Goal: Information Seeking & Learning: Learn about a topic

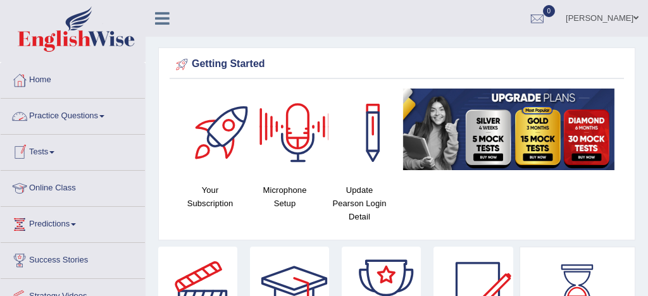
click at [79, 116] on link "Practice Questions" at bounding box center [73, 115] width 144 height 32
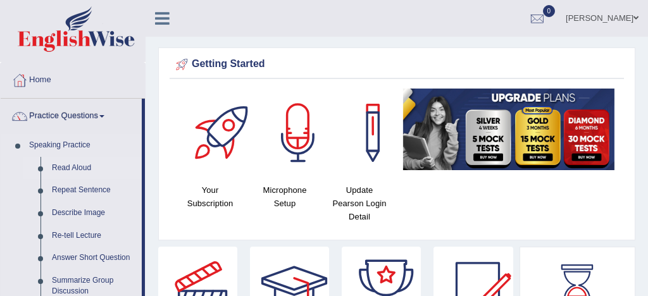
click at [88, 170] on link "Read Aloud" at bounding box center [94, 168] width 96 height 23
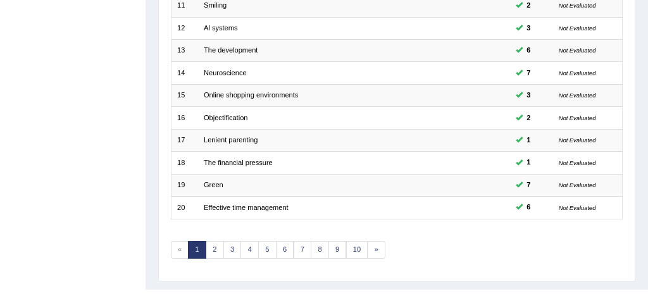
scroll to position [433, 0]
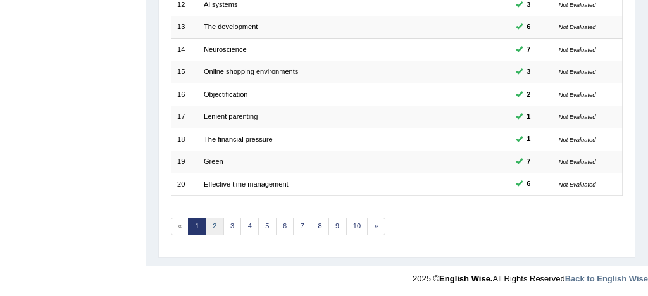
click at [219, 227] on link "2" at bounding box center [215, 227] width 18 height 18
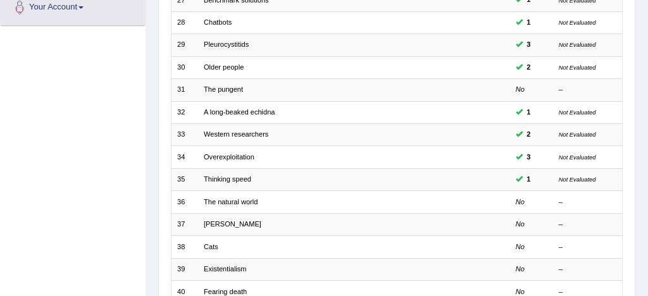
scroll to position [328, 0]
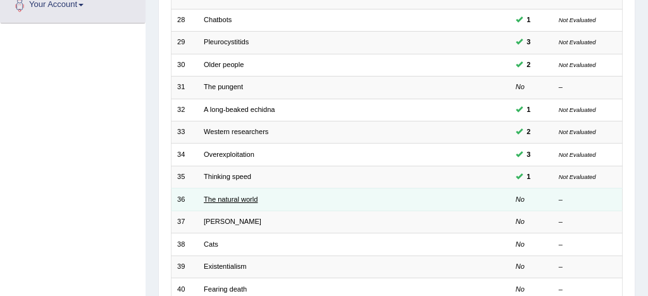
click at [222, 197] on link "The natural world" at bounding box center [231, 200] width 54 height 8
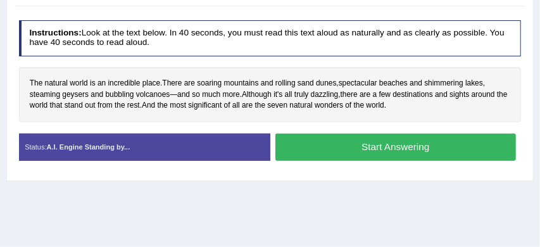
scroll to position [207, 0]
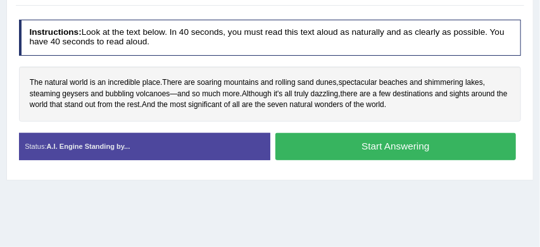
click at [386, 143] on button "Start Answering" at bounding box center [395, 146] width 241 height 27
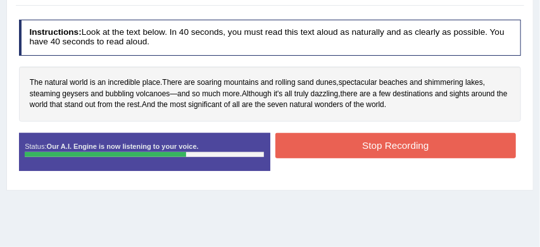
click at [377, 149] on button "Stop Recording" at bounding box center [395, 145] width 241 height 25
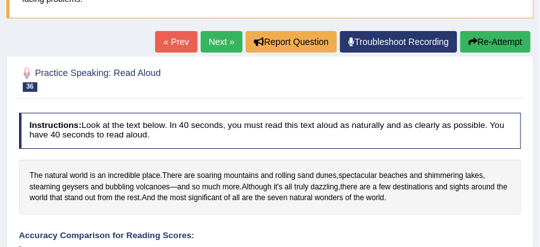
scroll to position [114, 0]
click at [215, 38] on link "Next »" at bounding box center [222, 42] width 42 height 22
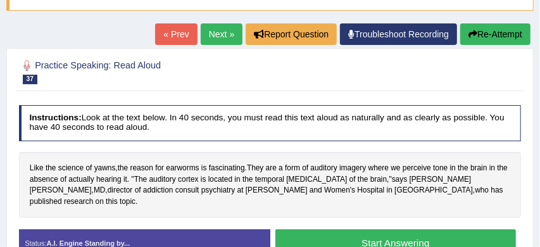
scroll to position [123, 0]
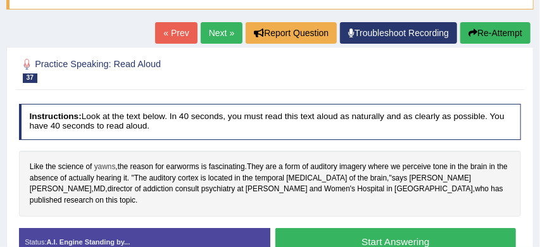
click at [109, 165] on span "yawns" at bounding box center [105, 166] width 22 height 11
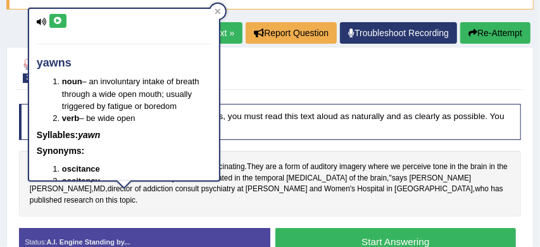
click at [297, 140] on div "Instructions: Look at the text below. In 40 seconds, you must read this text al…" at bounding box center [270, 184] width 508 height 172
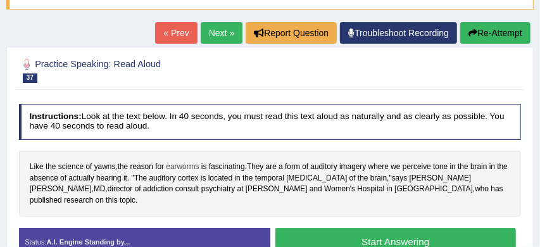
click at [195, 168] on span "earworms" at bounding box center [182, 166] width 33 height 11
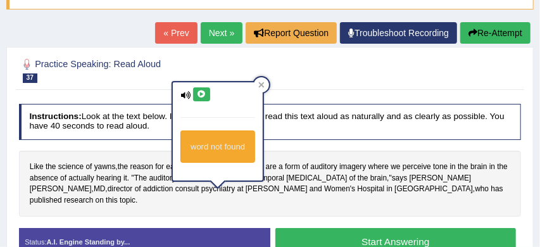
click at [335, 87] on div "Practice Speaking: Read Aloud 37 [PERSON_NAME]" at bounding box center [270, 71] width 508 height 37
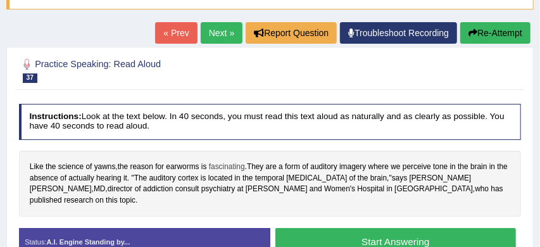
click at [239, 167] on span "fascinating" at bounding box center [227, 166] width 36 height 11
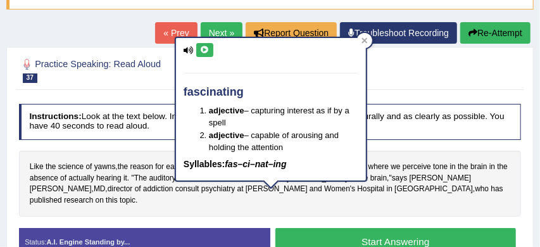
click at [380, 155] on div "Like the science of yawns , the reason for earworms is fascinating . They are a…" at bounding box center [270, 184] width 503 height 66
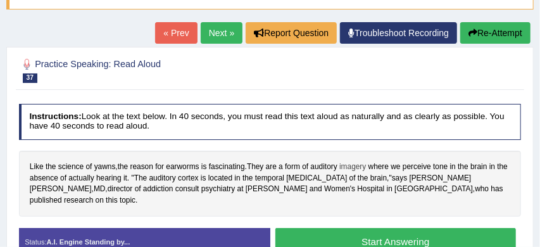
click at [355, 170] on span "imagery" at bounding box center [352, 166] width 27 height 11
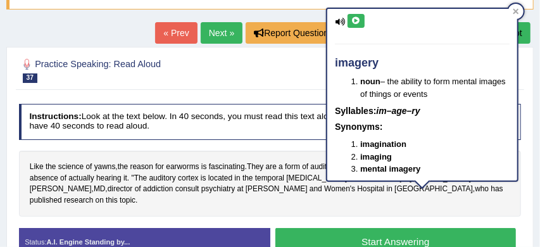
click at [299, 144] on div "Instructions: Look at the text below. In 40 seconds, you must read this text al…" at bounding box center [270, 184] width 508 height 172
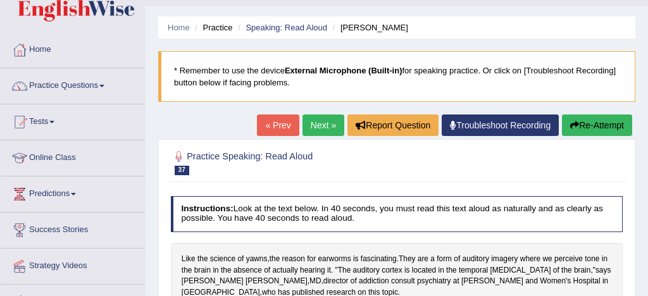
scroll to position [9, 0]
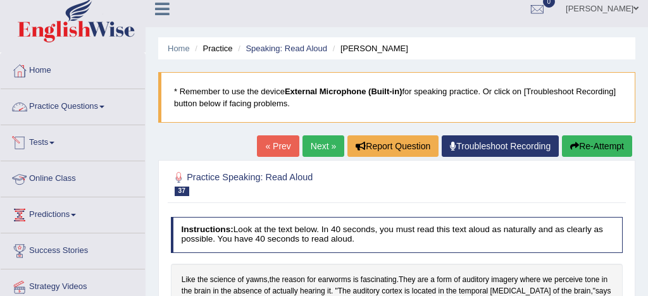
click at [80, 109] on link "Practice Questions" at bounding box center [73, 105] width 144 height 32
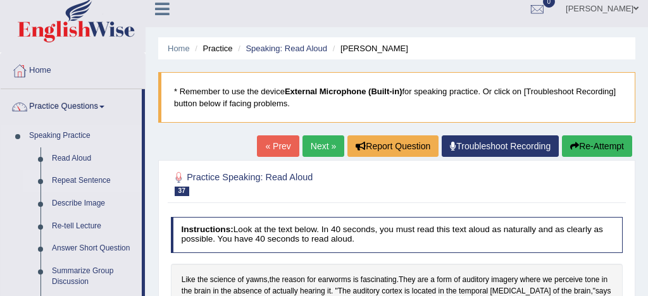
click at [90, 182] on link "Repeat Sentence" at bounding box center [94, 181] width 96 height 23
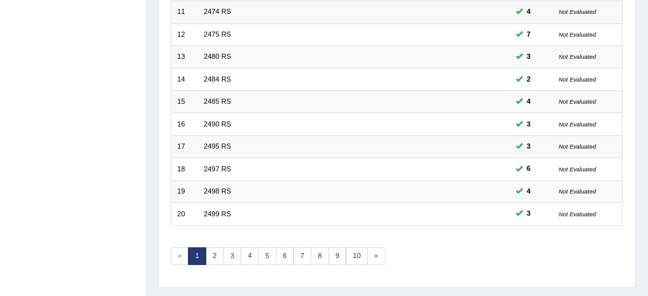
scroll to position [433, 0]
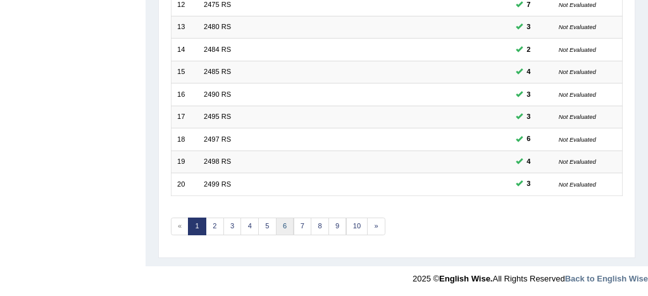
click at [286, 225] on link "6" at bounding box center [285, 227] width 18 height 18
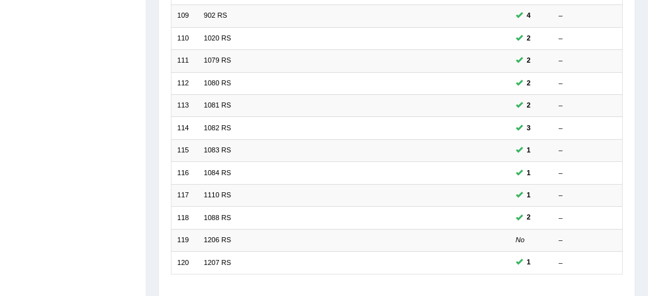
scroll to position [433, 0]
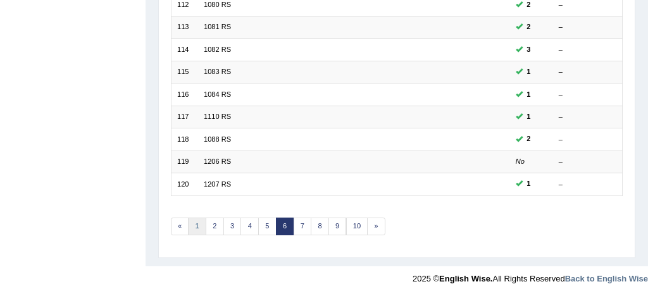
click at [193, 226] on link "1" at bounding box center [197, 227] width 18 height 18
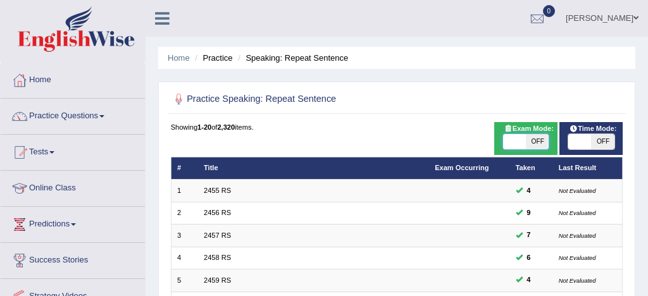
click at [519, 140] on span at bounding box center [514, 141] width 23 height 15
checkbox input "true"
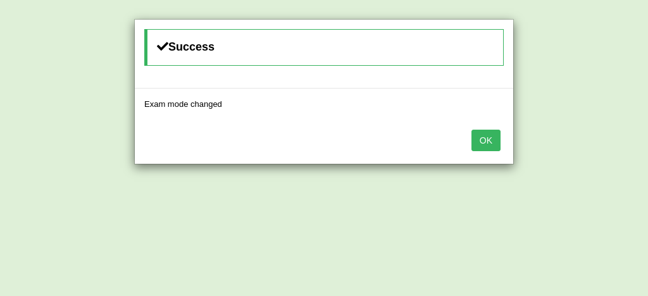
click at [490, 140] on button "OK" at bounding box center [486, 141] width 29 height 22
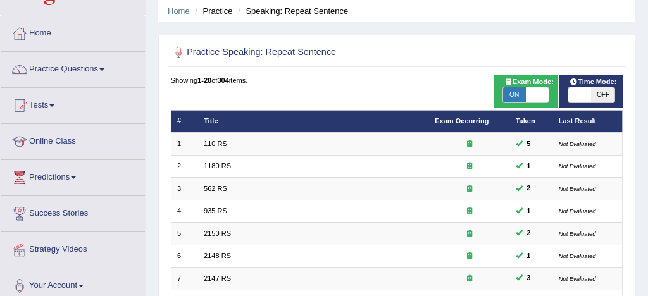
scroll to position [44, 0]
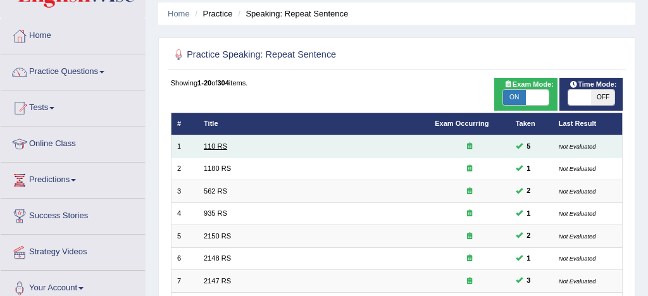
click at [220, 147] on link "110 RS" at bounding box center [215, 146] width 23 height 8
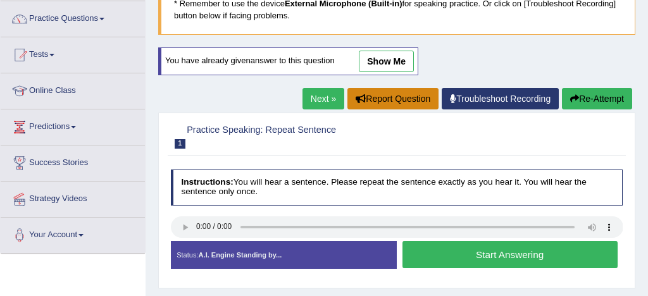
scroll to position [111, 0]
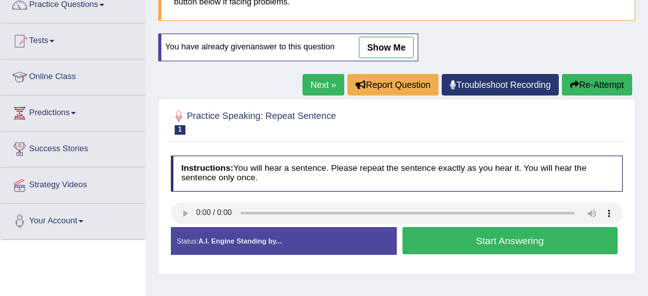
click at [520, 241] on button "Start Answering" at bounding box center [510, 240] width 215 height 27
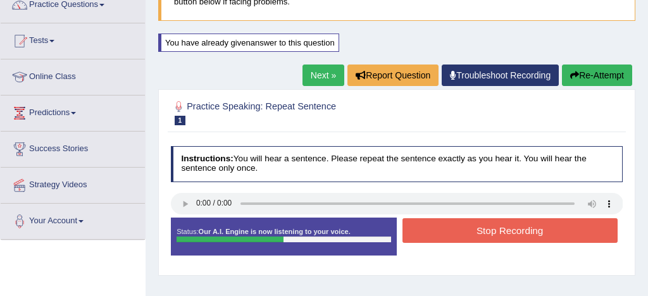
click at [504, 232] on button "Stop Recording" at bounding box center [510, 230] width 215 height 25
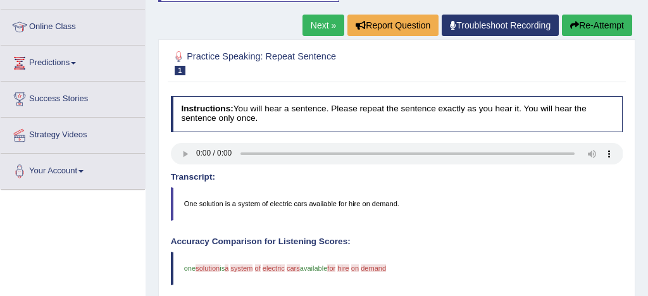
scroll to position [161, 0]
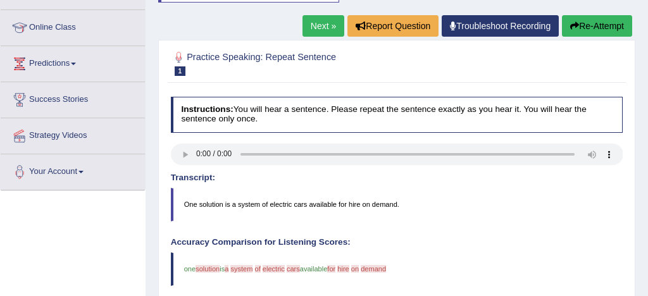
click at [608, 27] on button "Re-Attempt" at bounding box center [597, 26] width 70 height 22
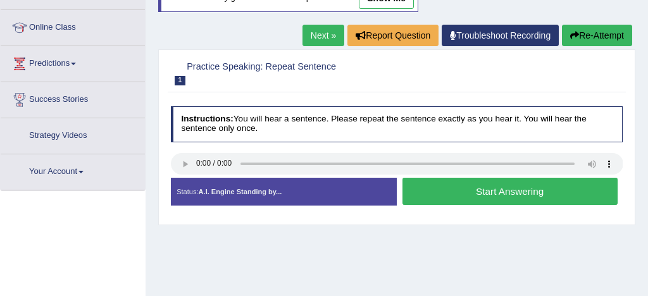
scroll to position [161, 0]
click at [494, 189] on button "Start Answering" at bounding box center [510, 191] width 215 height 27
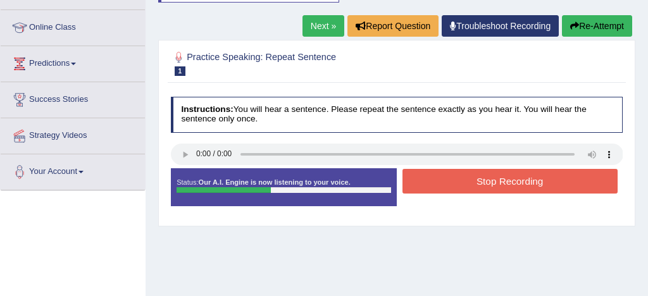
click at [494, 189] on button "Stop Recording" at bounding box center [510, 181] width 215 height 25
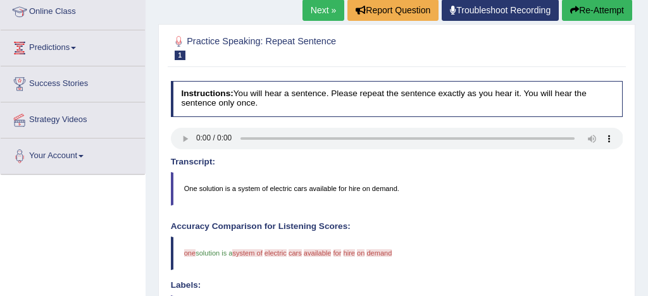
scroll to position [176, 0]
click at [611, 11] on button "Re-Attempt" at bounding box center [597, 11] width 70 height 22
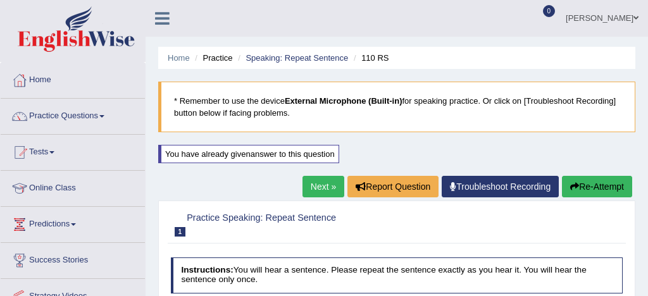
scroll to position [180, 0]
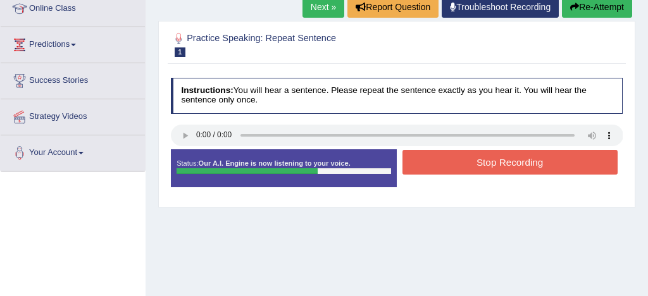
click at [523, 163] on button "Stop Recording" at bounding box center [510, 162] width 215 height 25
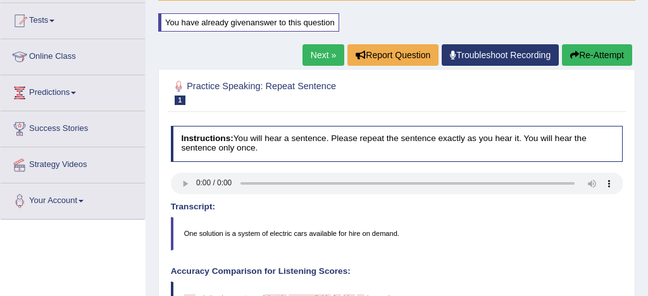
scroll to position [128, 0]
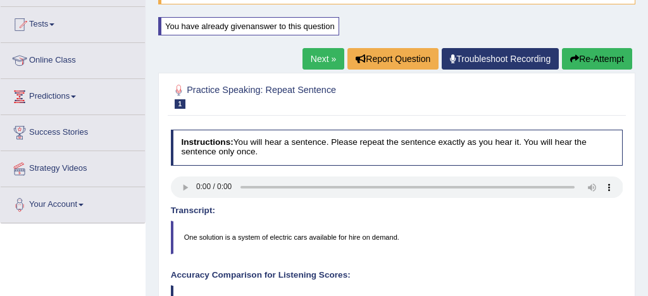
click at [318, 61] on link "Next »" at bounding box center [324, 59] width 42 height 22
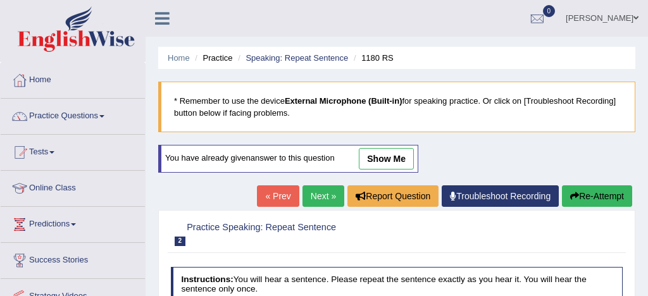
scroll to position [127, 0]
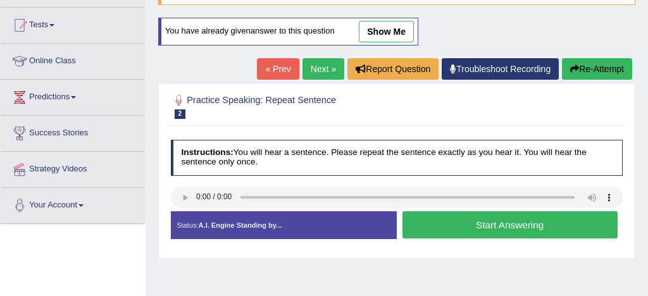
click at [523, 225] on button "Start Answering" at bounding box center [510, 224] width 215 height 27
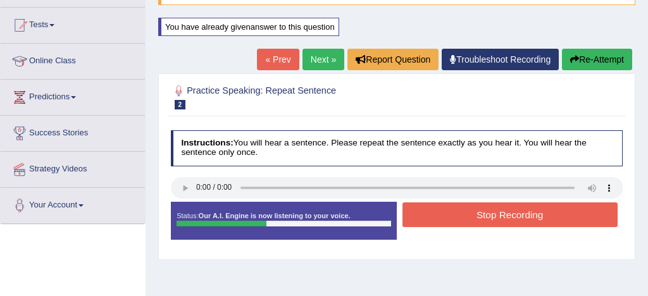
click at [525, 218] on button "Stop Recording" at bounding box center [510, 215] width 215 height 25
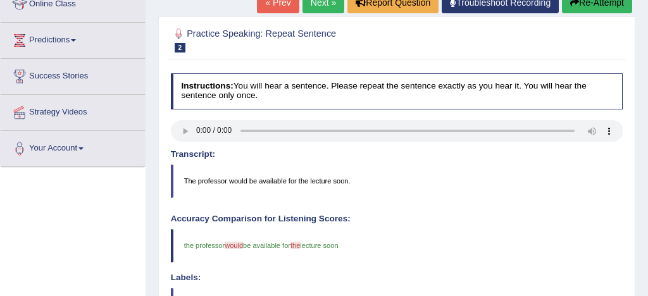
scroll to position [141, 0]
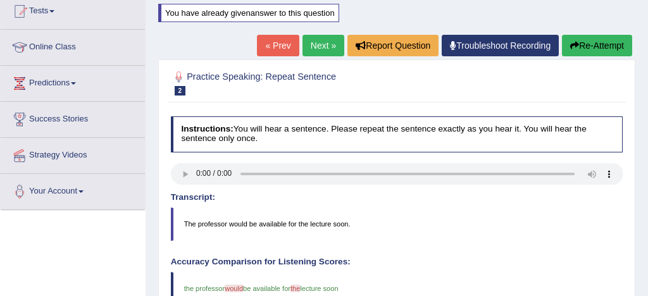
click at [316, 46] on link "Next »" at bounding box center [324, 46] width 42 height 22
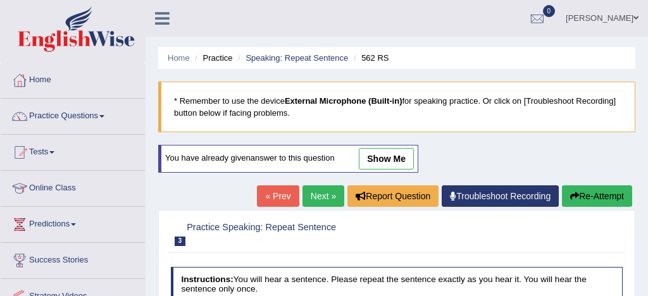
scroll to position [123, 0]
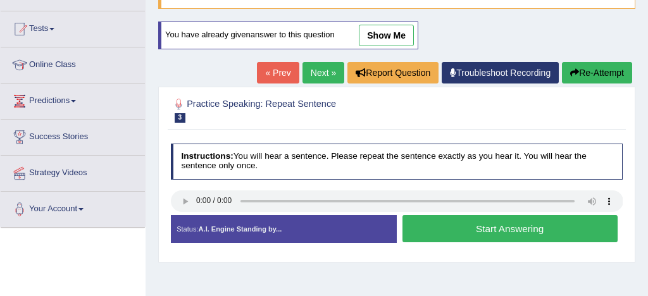
click at [499, 234] on button "Start Answering" at bounding box center [510, 228] width 215 height 27
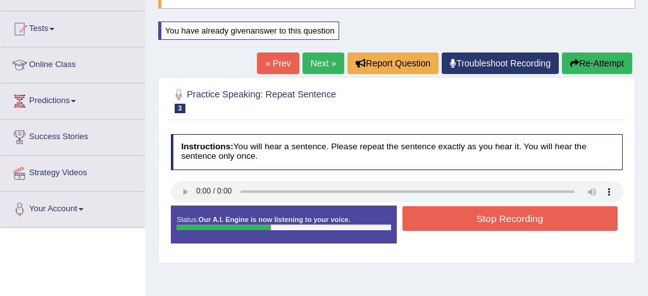
click at [521, 219] on button "Stop Recording" at bounding box center [510, 218] width 215 height 25
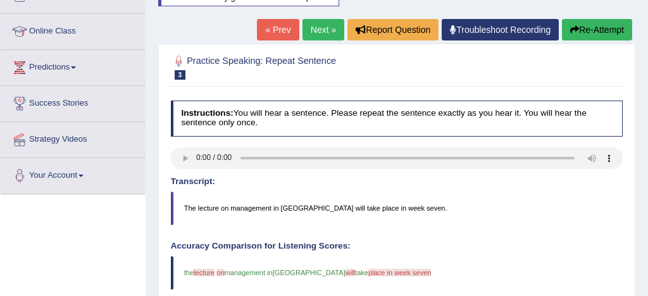
scroll to position [156, 0]
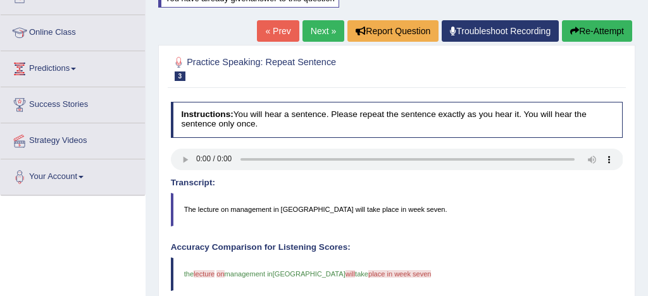
click at [598, 25] on button "Re-Attempt" at bounding box center [597, 31] width 70 height 22
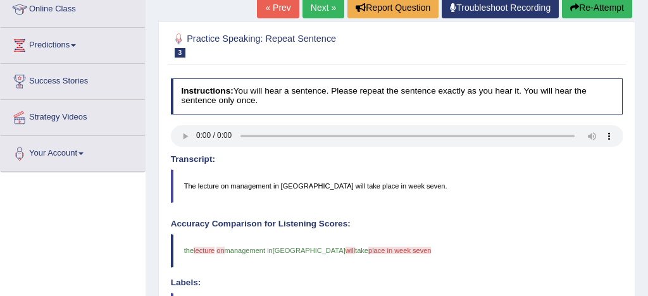
scroll to position [180, 0]
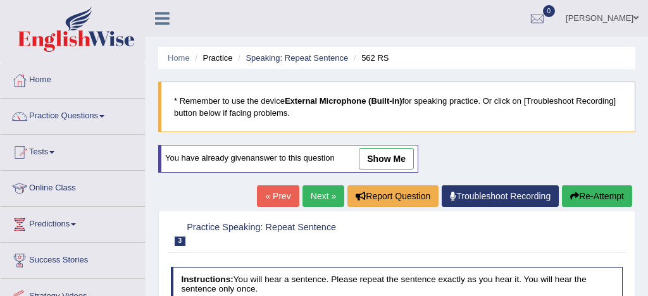
scroll to position [180, 0]
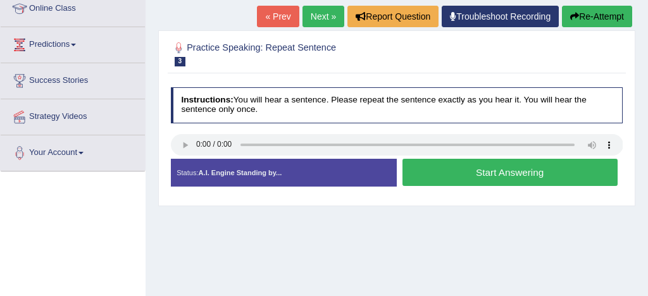
click at [513, 172] on button "Start Answering" at bounding box center [510, 172] width 215 height 27
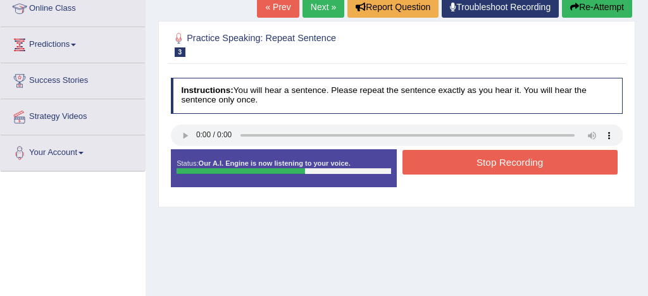
click at [513, 172] on button "Stop Recording" at bounding box center [510, 162] width 215 height 25
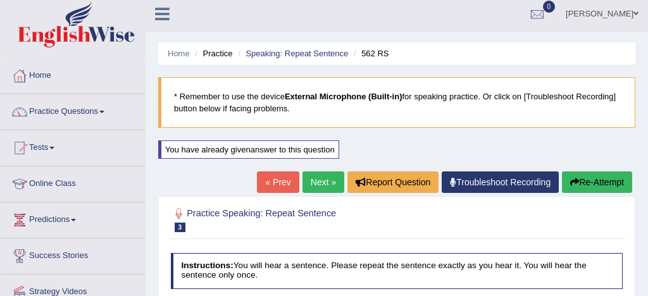
scroll to position [0, 0]
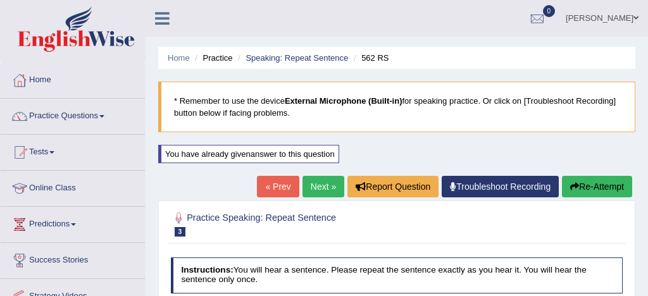
click at [316, 185] on link "Next »" at bounding box center [324, 187] width 42 height 22
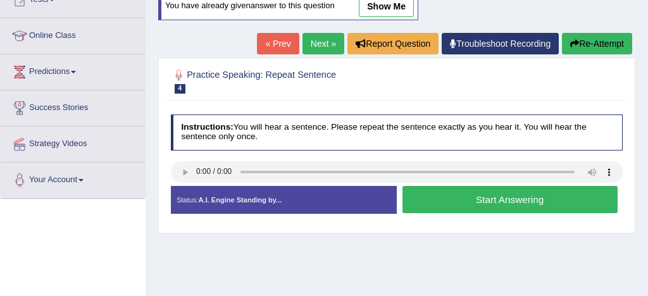
scroll to position [160, 0]
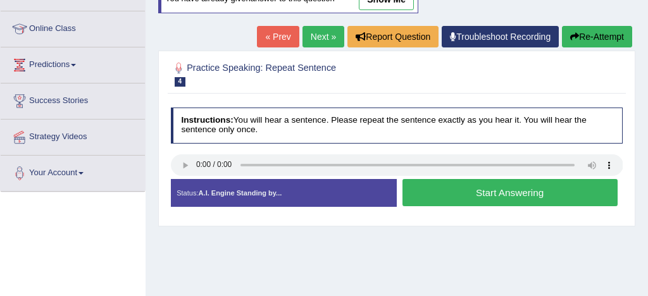
click at [491, 191] on button "Start Answering" at bounding box center [510, 192] width 215 height 27
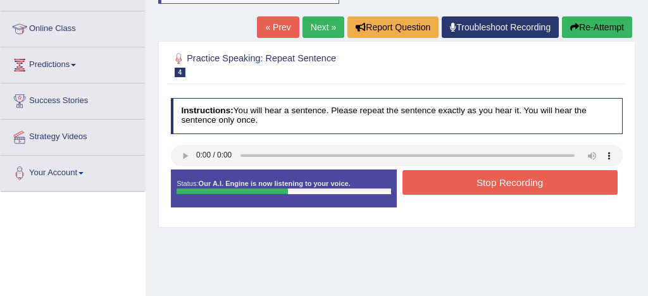
click at [491, 191] on button "Stop Recording" at bounding box center [510, 182] width 215 height 25
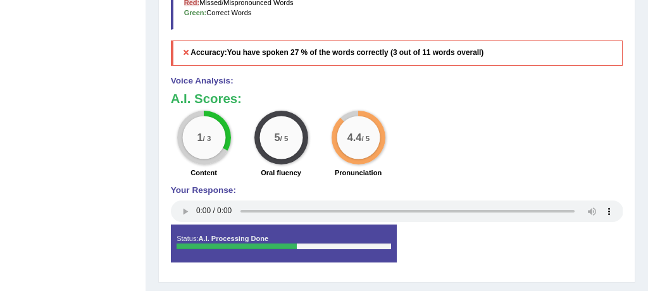
scroll to position [486, 0]
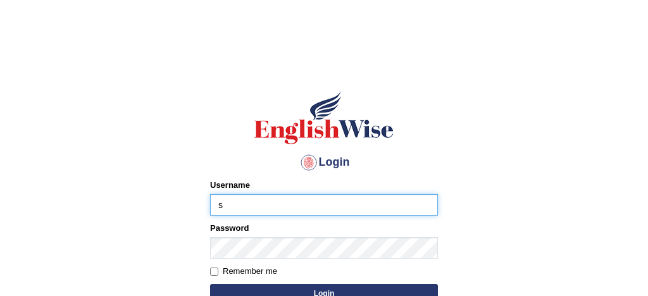
type input "[PERSON_NAME]"
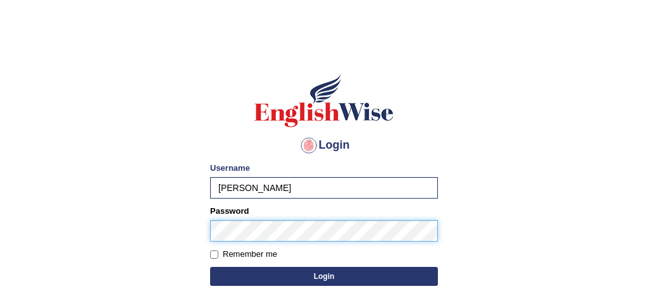
scroll to position [18, 0]
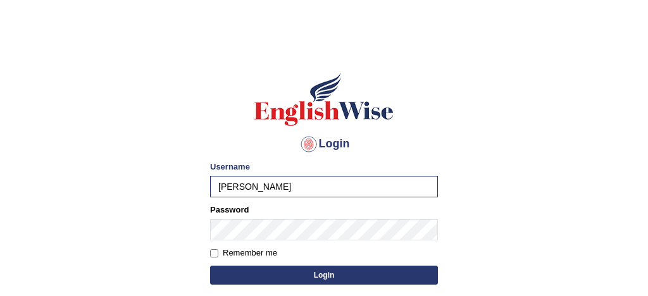
click at [333, 276] on button "Login" at bounding box center [324, 275] width 228 height 19
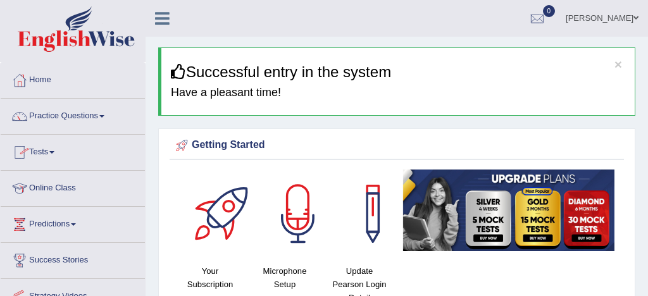
click at [42, 150] on link "Tests" at bounding box center [73, 151] width 144 height 32
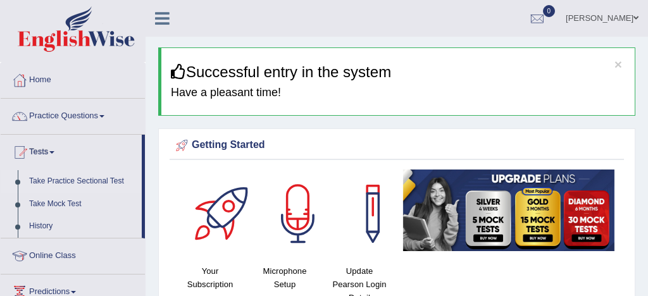
click at [91, 182] on link "Take Practice Sectional Test" at bounding box center [82, 181] width 118 height 23
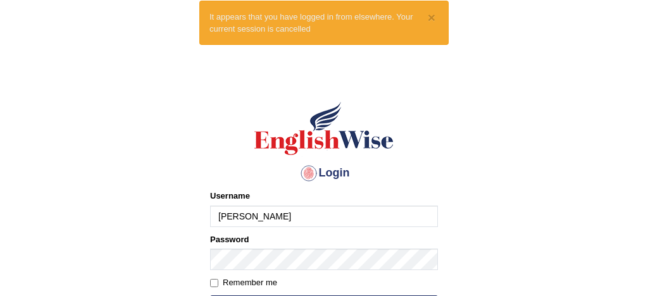
scroll to position [46, 0]
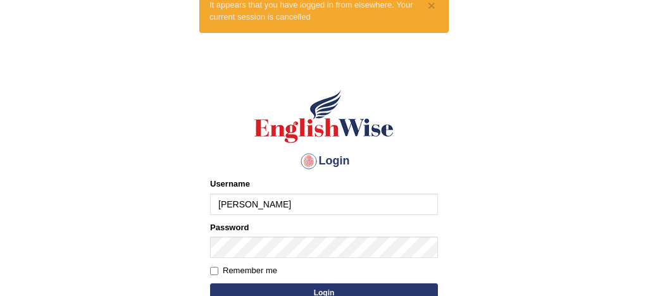
type input "[PERSON_NAME]"
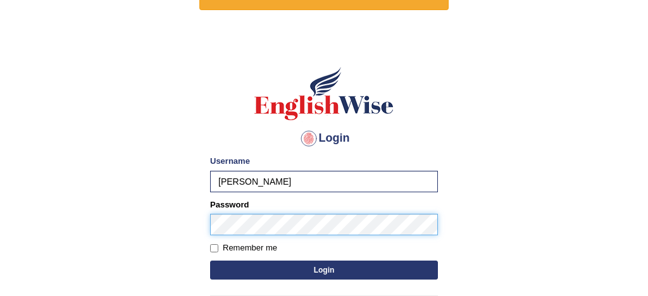
scroll to position [73, 0]
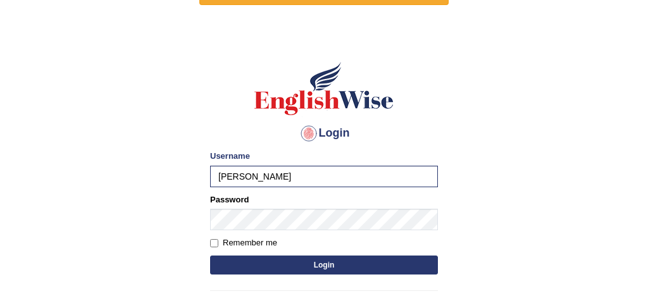
click at [372, 266] on button "Login" at bounding box center [324, 265] width 228 height 19
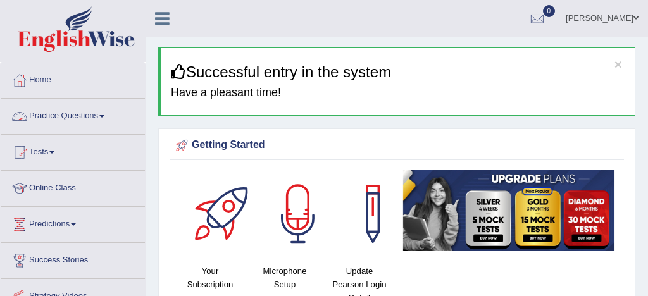
click at [82, 116] on link "Practice Questions" at bounding box center [73, 115] width 144 height 32
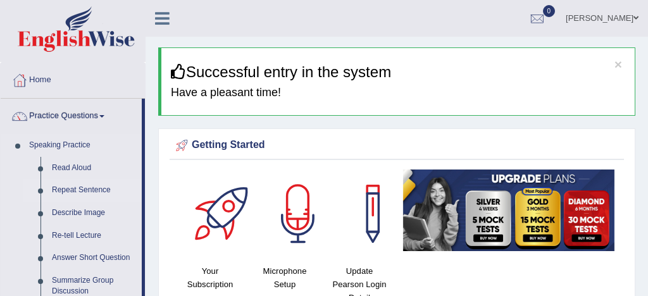
click at [107, 196] on link "Repeat Sentence" at bounding box center [94, 190] width 96 height 23
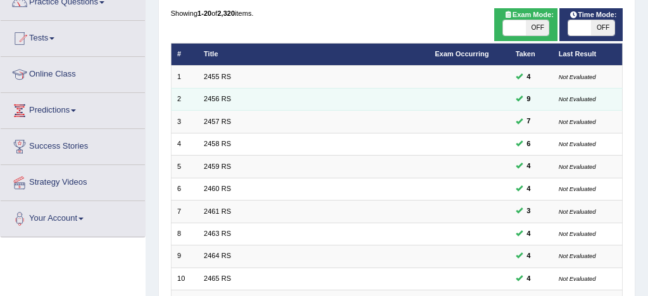
scroll to position [108, 0]
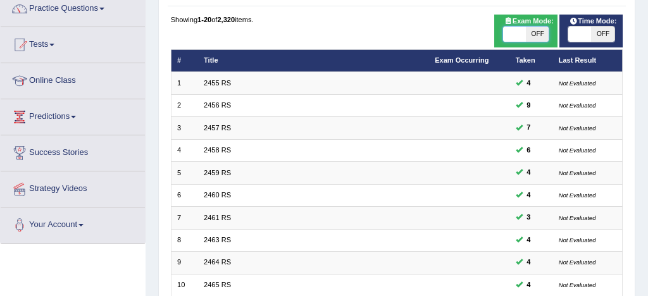
click at [515, 35] on span at bounding box center [514, 34] width 23 height 15
checkbox input "true"
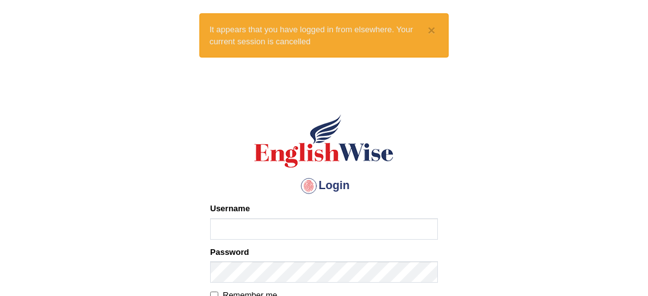
scroll to position [20, 0]
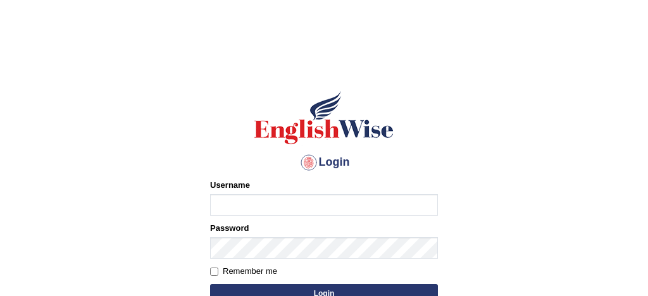
scroll to position [20, 0]
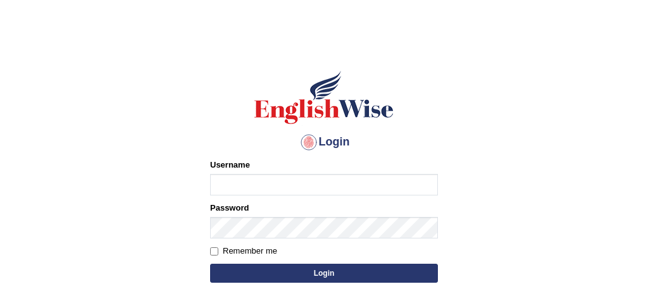
type input "d"
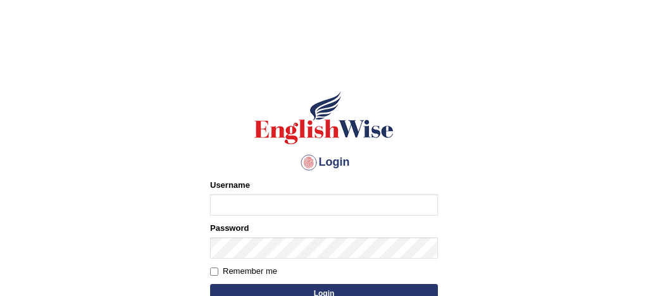
scroll to position [20, 0]
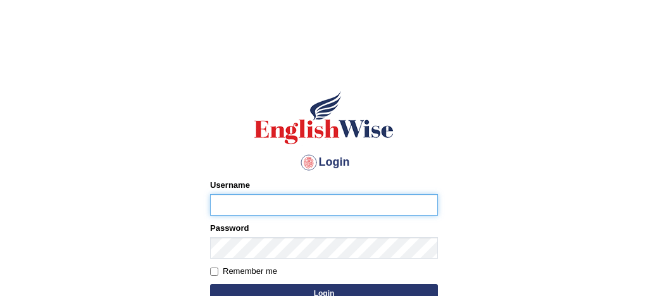
scroll to position [20, 0]
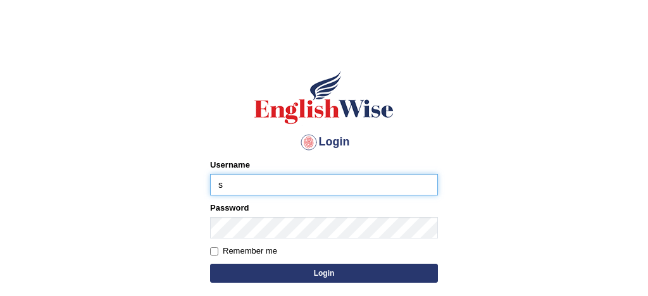
type input "[PERSON_NAME]"
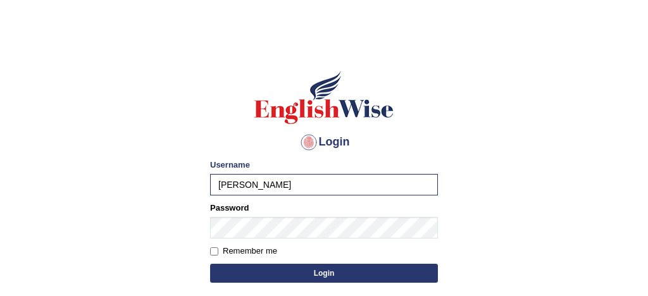
click at [218, 247] on label "Remember me" at bounding box center [243, 251] width 67 height 13
click at [218, 247] on input "Remember me" at bounding box center [214, 251] width 8 height 8
checkbox input "true"
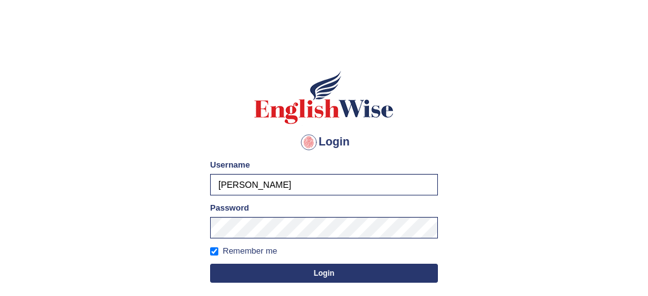
click at [319, 272] on button "Login" at bounding box center [324, 273] width 228 height 19
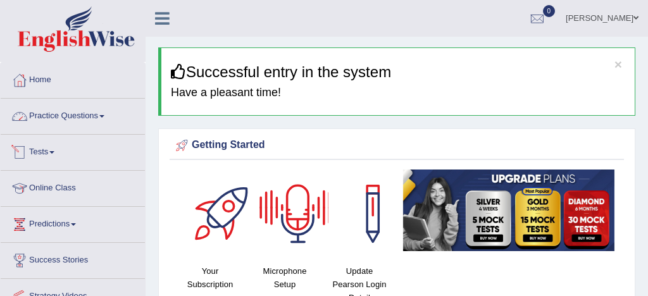
click at [82, 112] on link "Practice Questions" at bounding box center [73, 115] width 144 height 32
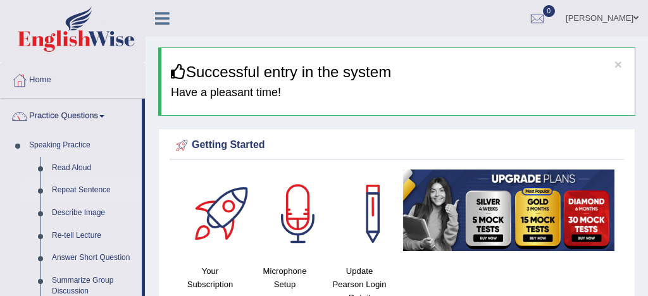
click at [92, 190] on link "Repeat Sentence" at bounding box center [94, 190] width 96 height 23
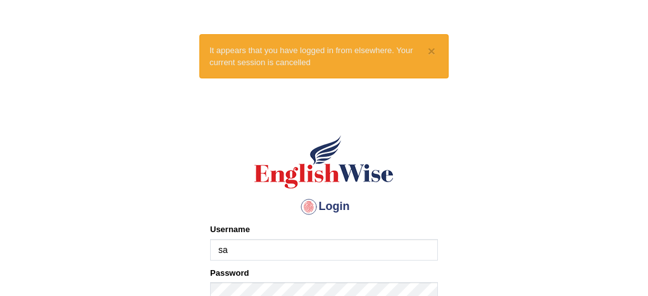
type input "sabitra"
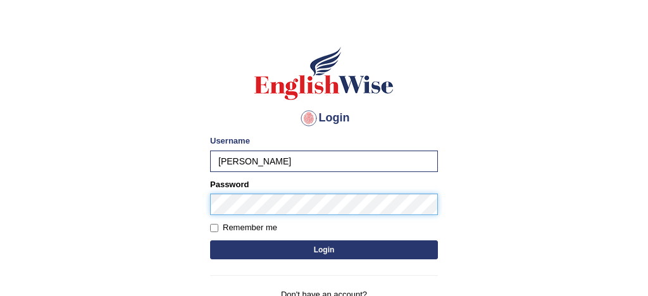
scroll to position [108, 0]
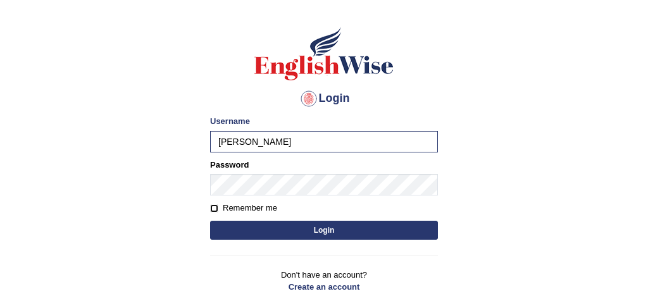
click at [215, 206] on input "Remember me" at bounding box center [214, 208] width 8 height 8
checkbox input "true"
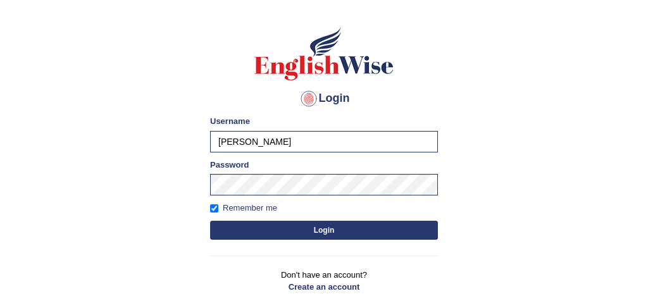
click at [280, 223] on button "Login" at bounding box center [324, 230] width 228 height 19
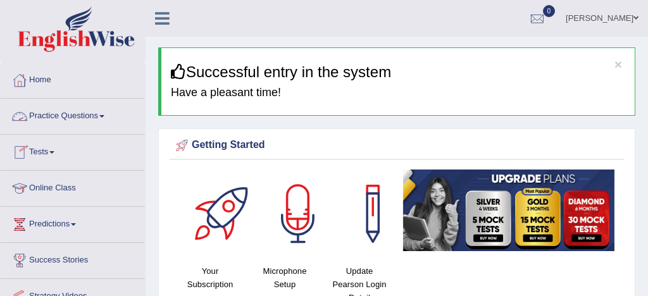
click at [83, 116] on link "Practice Questions" at bounding box center [73, 115] width 144 height 32
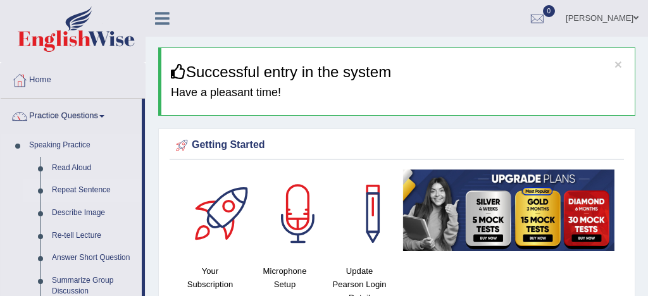
click at [75, 192] on link "Repeat Sentence" at bounding box center [94, 190] width 96 height 23
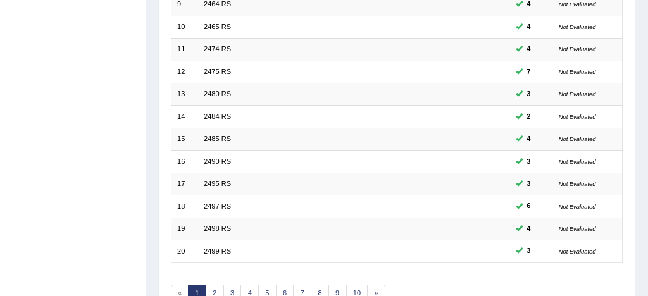
scroll to position [367, 0]
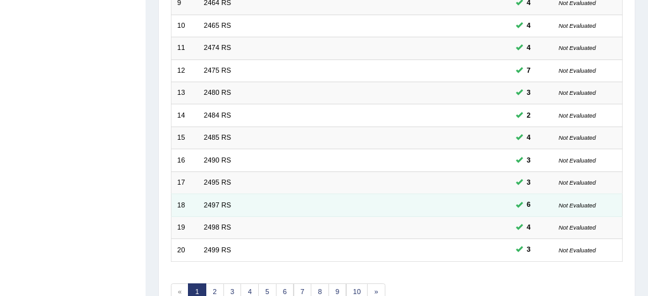
click at [242, 203] on td "2497 RS" at bounding box center [313, 205] width 231 height 22
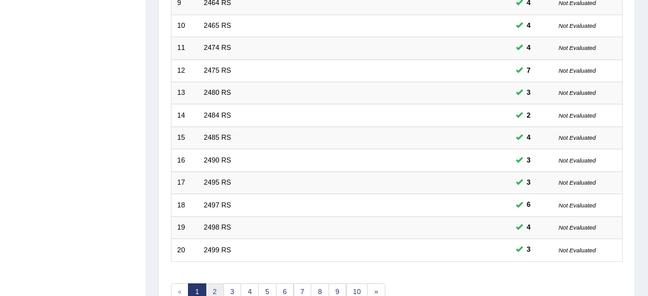
click at [216, 287] on link "2" at bounding box center [215, 293] width 18 height 18
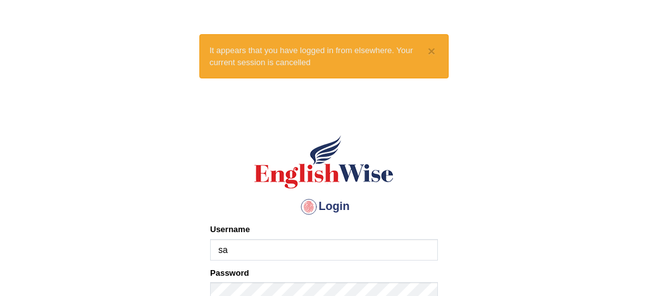
type input "[PERSON_NAME]"
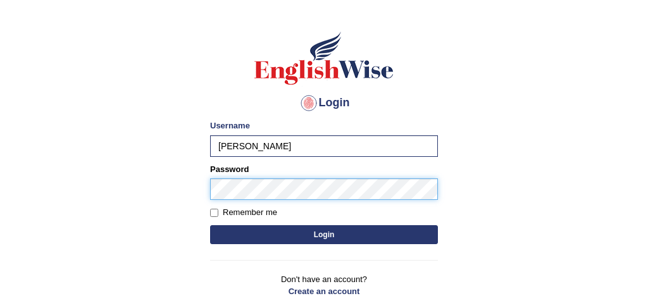
scroll to position [108, 0]
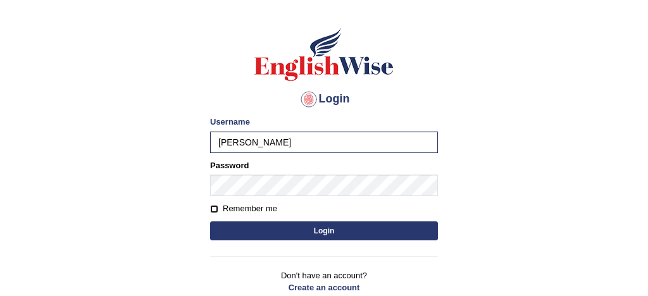
click at [215, 208] on input "Remember me" at bounding box center [214, 209] width 8 height 8
checkbox input "true"
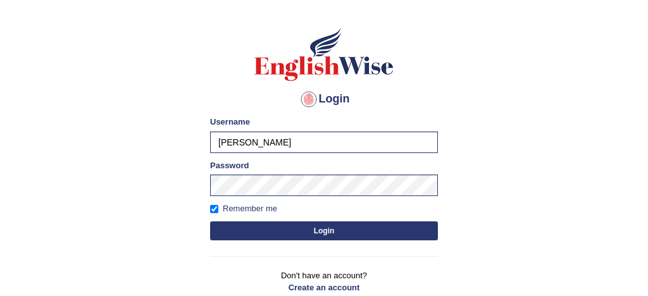
click at [295, 232] on button "Login" at bounding box center [324, 231] width 228 height 19
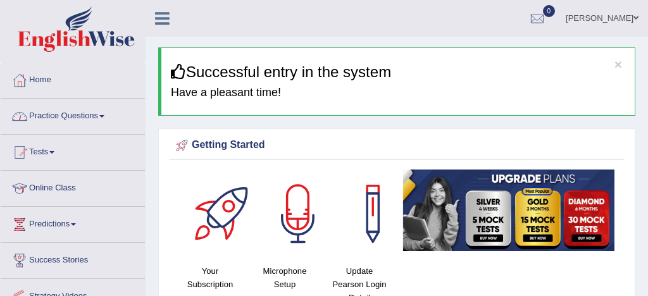
click at [73, 116] on link "Practice Questions" at bounding box center [73, 115] width 144 height 32
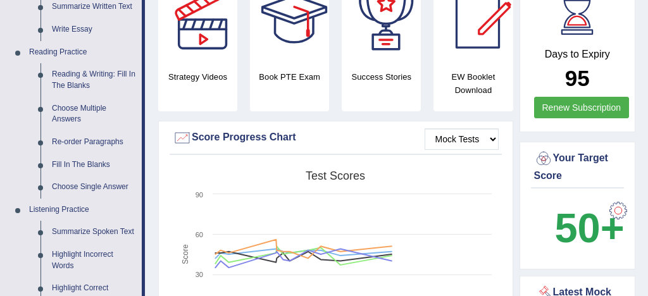
scroll to position [353, 0]
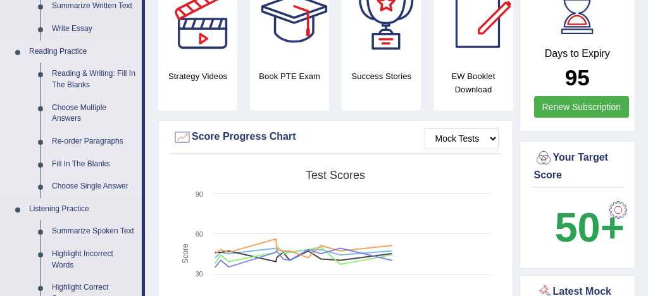
click at [115, 72] on link "Reading & Writing: Fill In The Blanks" at bounding box center [94, 80] width 96 height 34
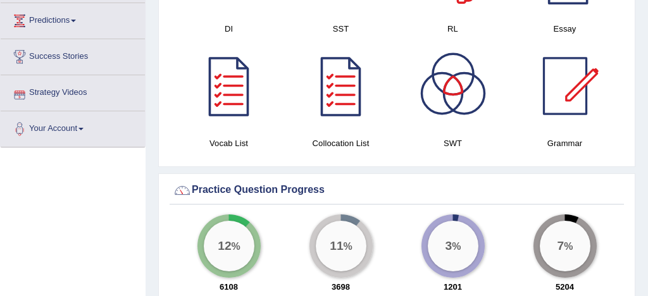
scroll to position [908, 0]
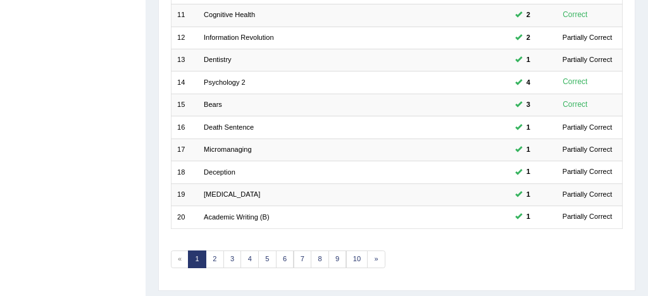
scroll to position [433, 0]
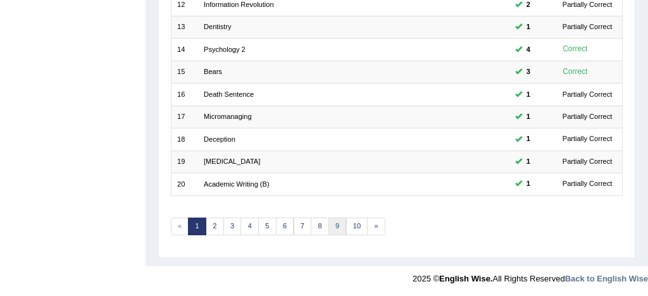
click at [337, 222] on link "9" at bounding box center [337, 227] width 18 height 18
